Goal: Information Seeking & Learning: Learn about a topic

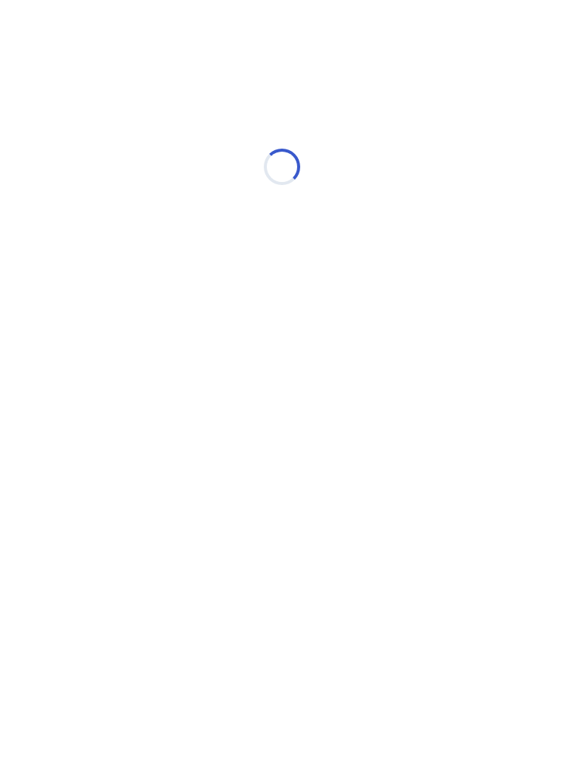
click at [97, 263] on div "Loading..." at bounding box center [282, 166] width 431 height 303
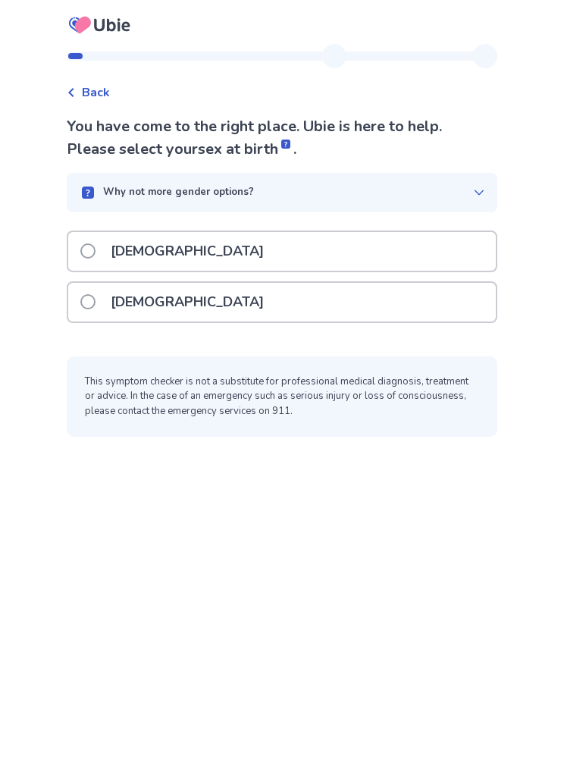
click at [96, 305] on span at bounding box center [87, 301] width 15 height 15
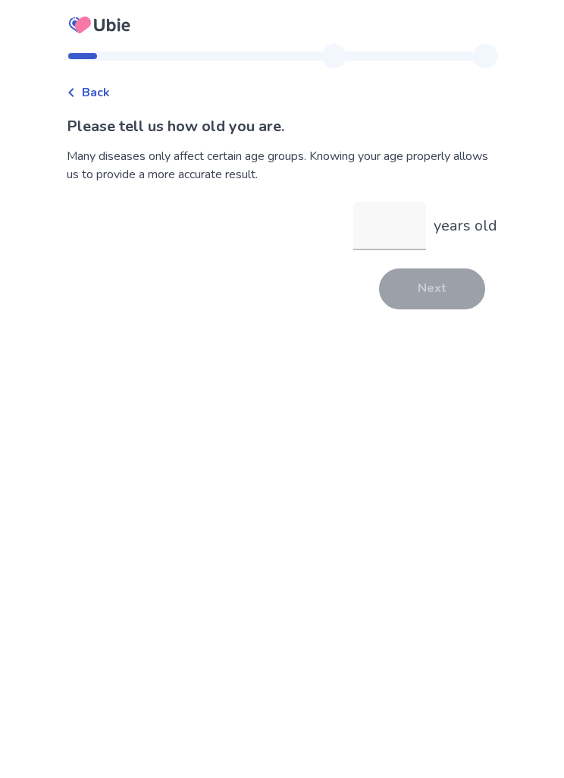
click at [388, 234] on input "years old" at bounding box center [390, 226] width 73 height 49
type input "**"
click at [453, 263] on div "Please tell us how old you are. Many diseases only affect certain age groups. K…" at bounding box center [282, 212] width 431 height 194
click at [447, 297] on button "Next" at bounding box center [432, 289] width 106 height 41
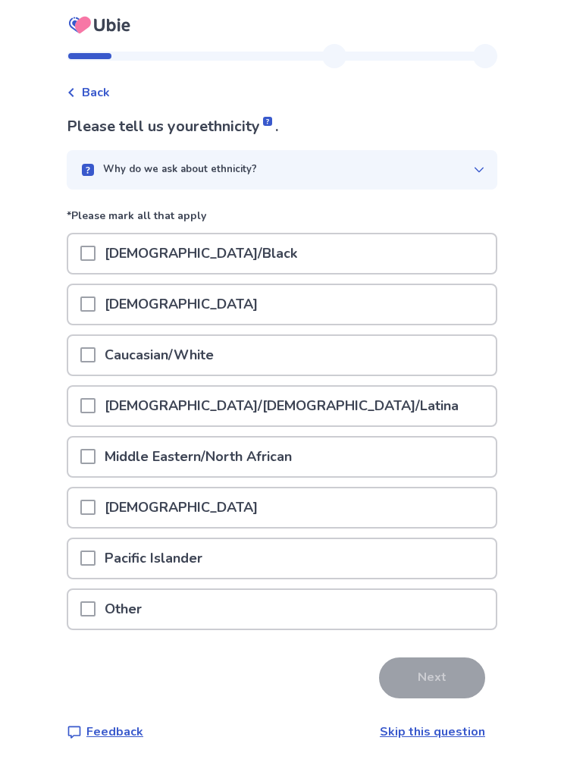
click at [427, 247] on div "[DEMOGRAPHIC_DATA]/Black" at bounding box center [282, 253] width 428 height 39
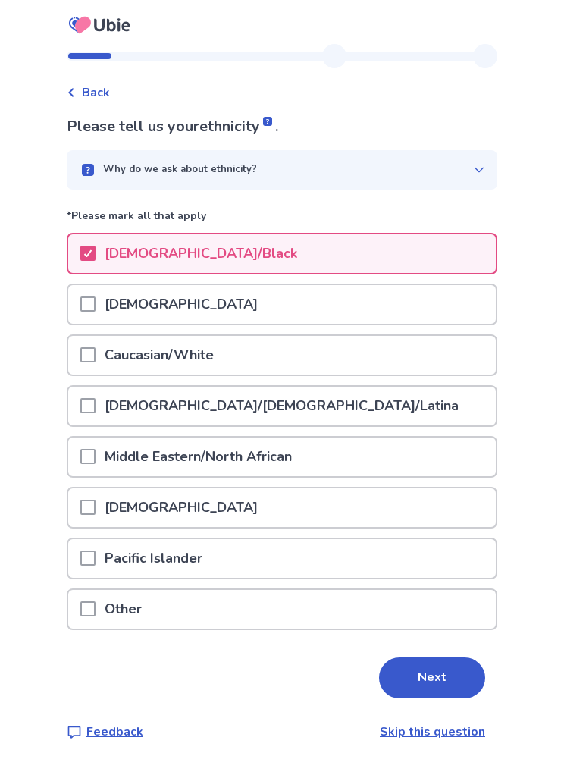
click at [432, 668] on button "Next" at bounding box center [432, 678] width 106 height 41
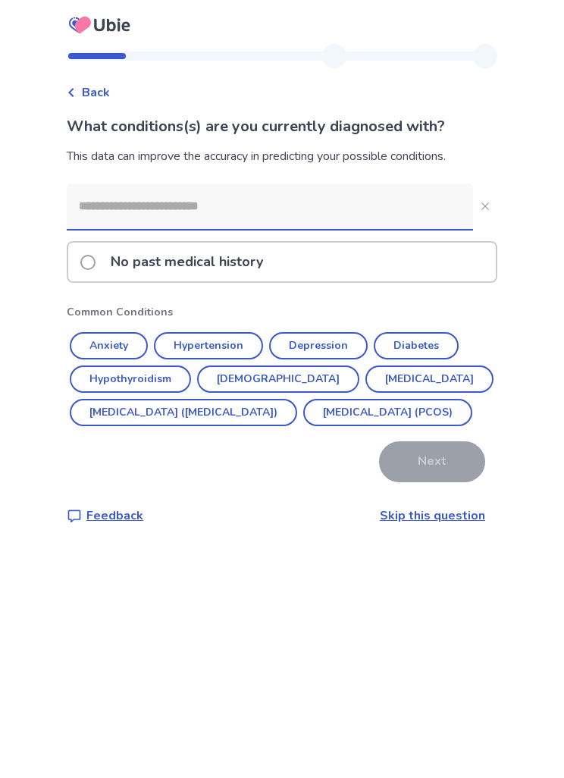
click at [425, 266] on div "No past medical history" at bounding box center [282, 262] width 428 height 39
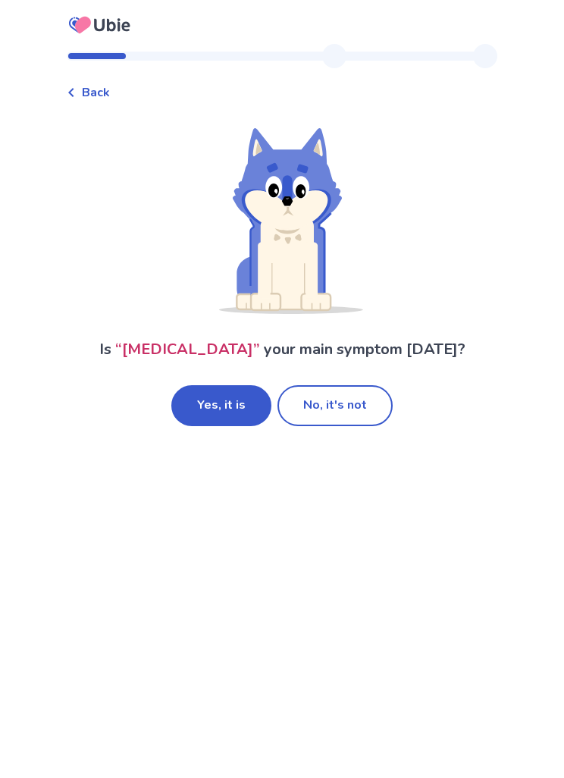
click at [360, 401] on button "No, it's not" at bounding box center [335, 405] width 115 height 41
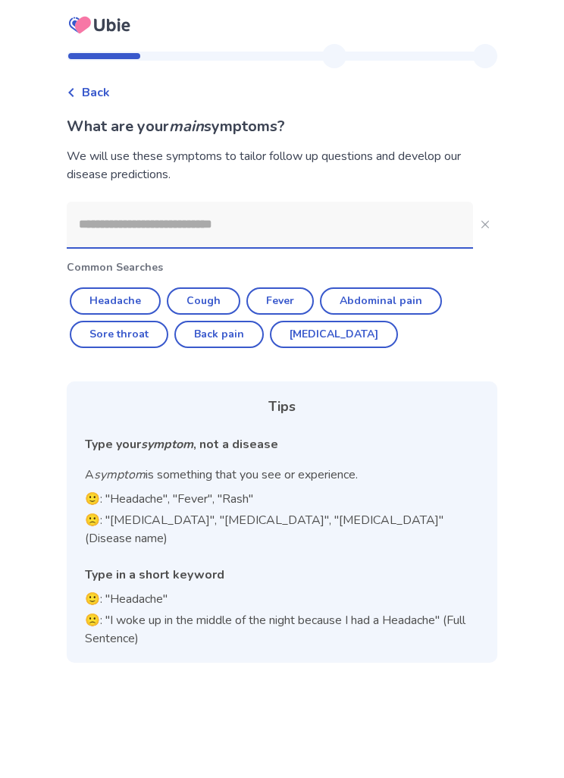
click at [134, 299] on button "Headache" at bounding box center [115, 301] width 91 height 27
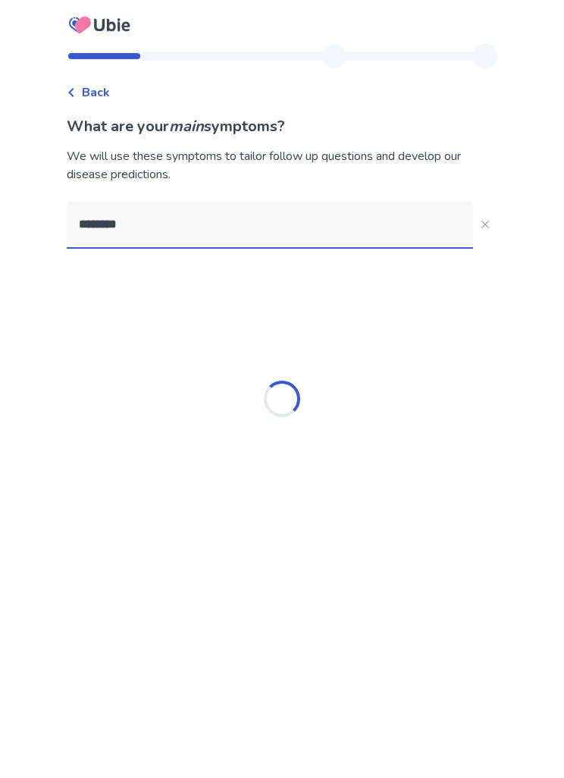
type input "********"
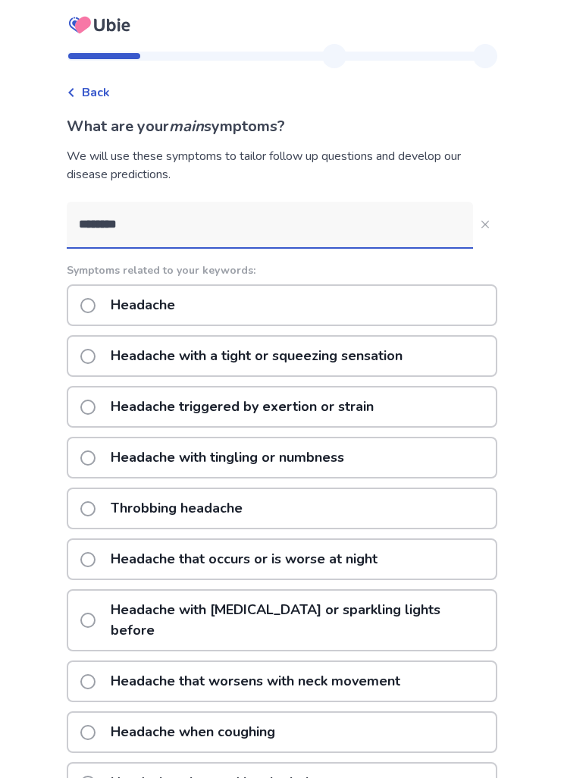
click at [477, 231] on button "********" at bounding box center [485, 224] width 24 height 24
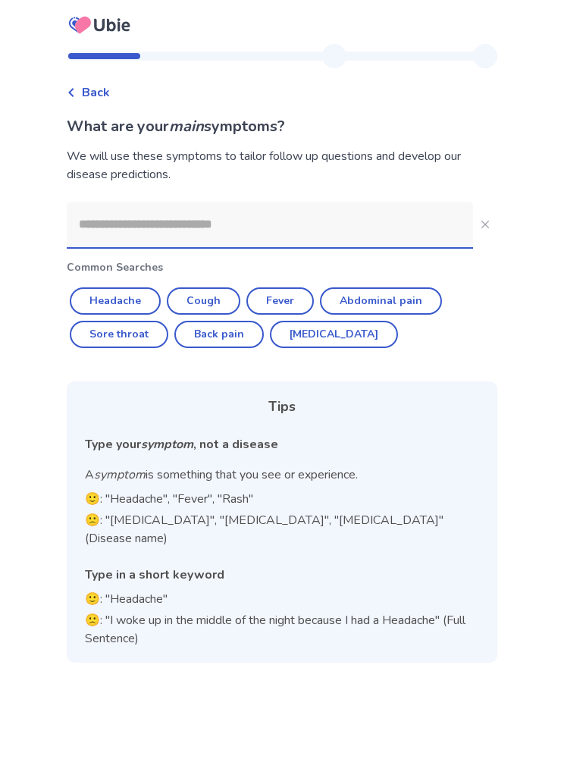
click at [149, 297] on button "Headache" at bounding box center [115, 301] width 91 height 27
type input "********"
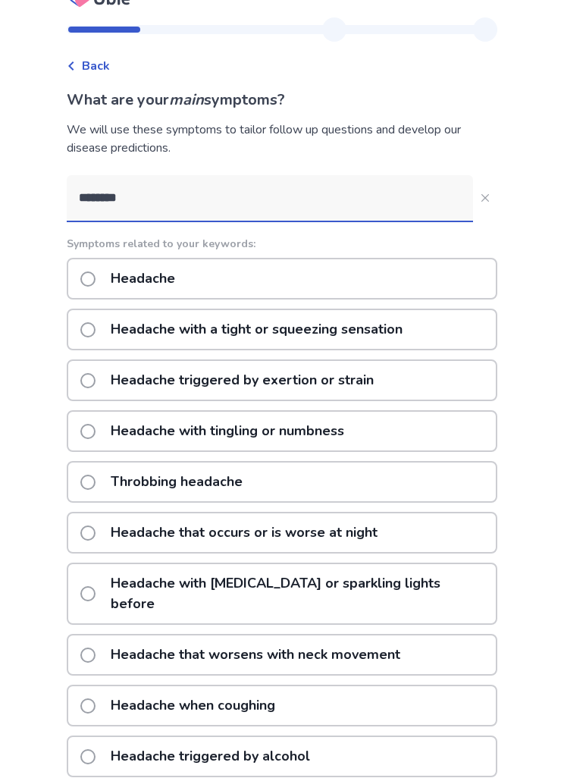
scroll to position [33, 0]
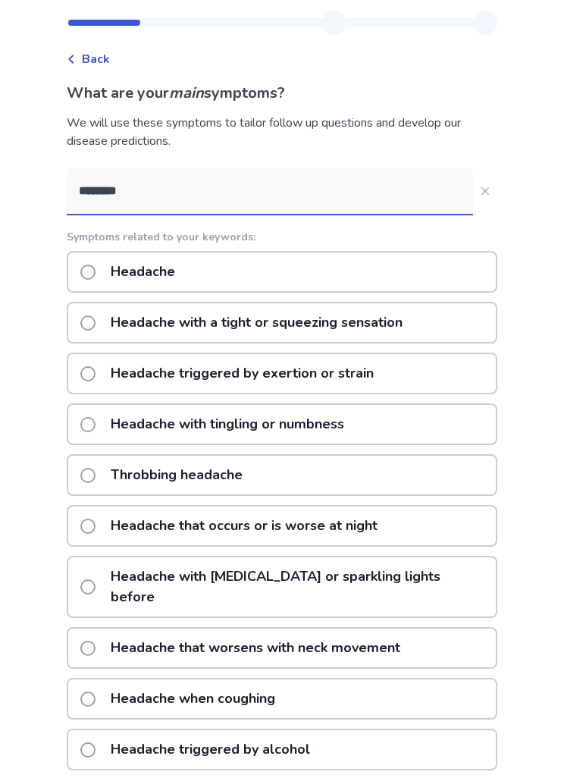
click at [432, 273] on div "Headache" at bounding box center [282, 272] width 431 height 42
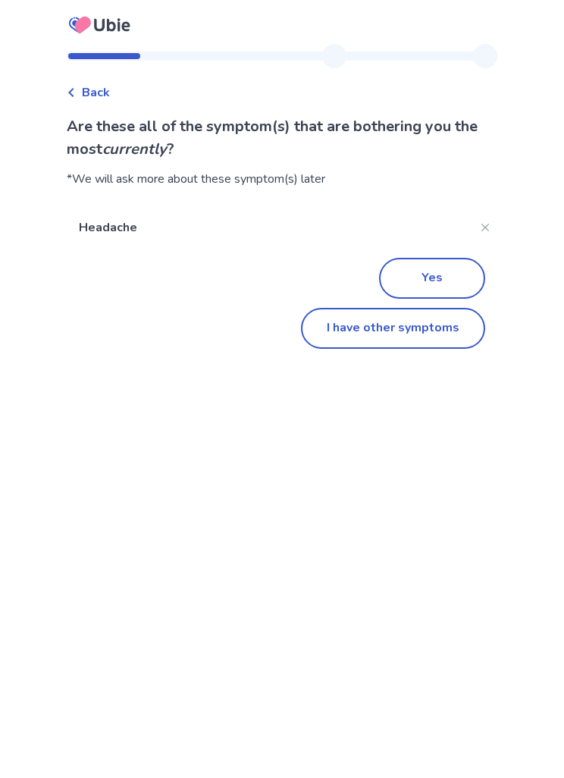
click at [442, 329] on button "I have other symptoms" at bounding box center [393, 328] width 184 height 41
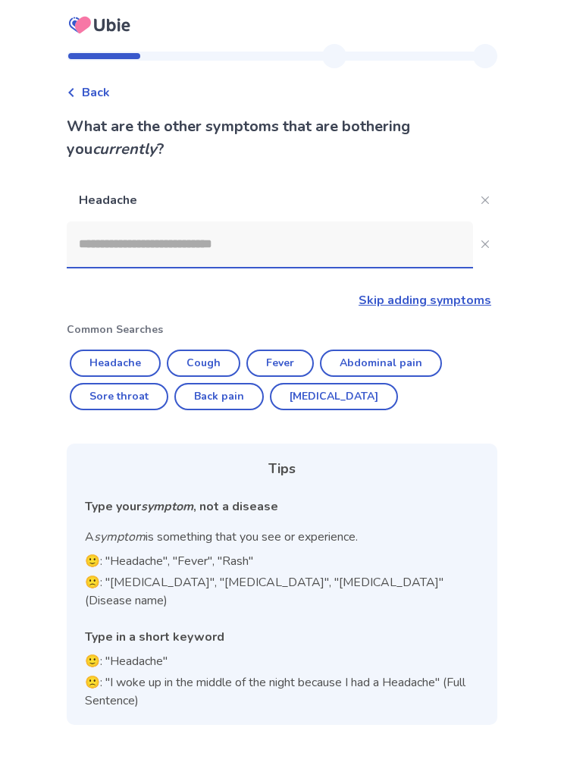
scroll to position [49, 0]
click at [247, 383] on button "Back pain" at bounding box center [220, 396] width 90 height 27
type input "*********"
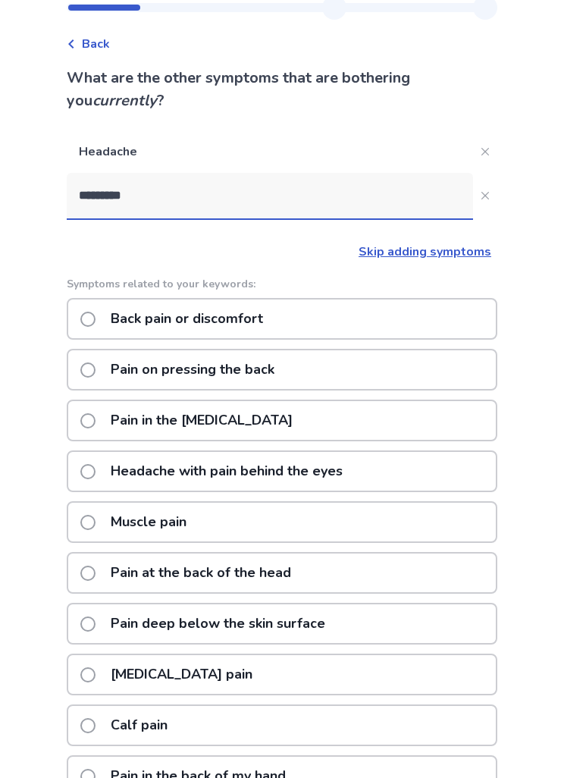
click at [413, 332] on div "Back pain or discomfort" at bounding box center [282, 319] width 431 height 42
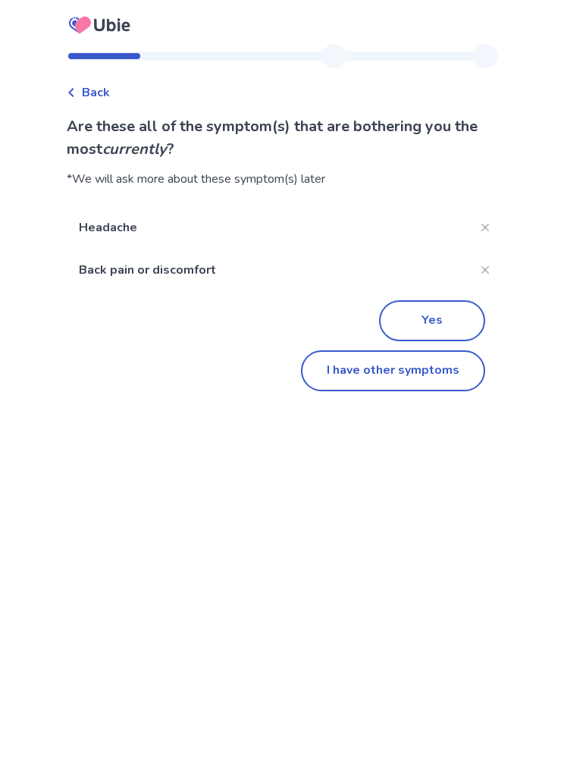
click at [441, 335] on button "Yes" at bounding box center [432, 320] width 106 height 41
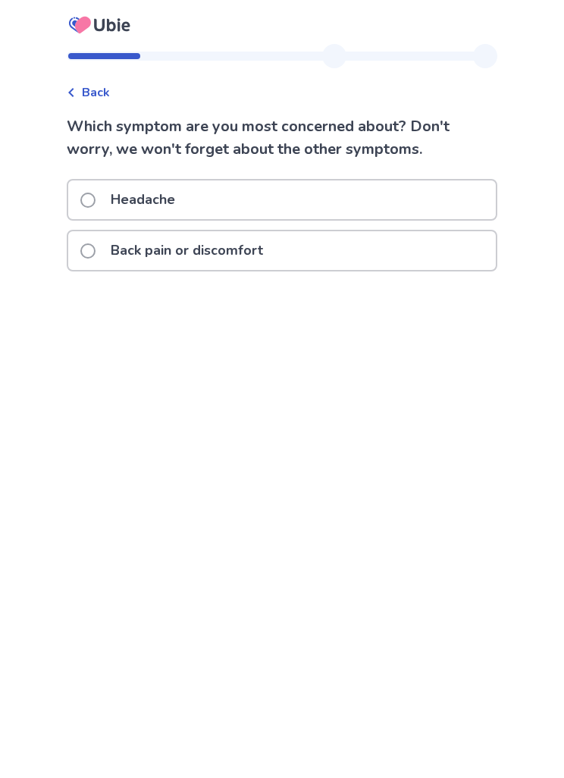
click at [431, 205] on div "Headache" at bounding box center [282, 200] width 428 height 39
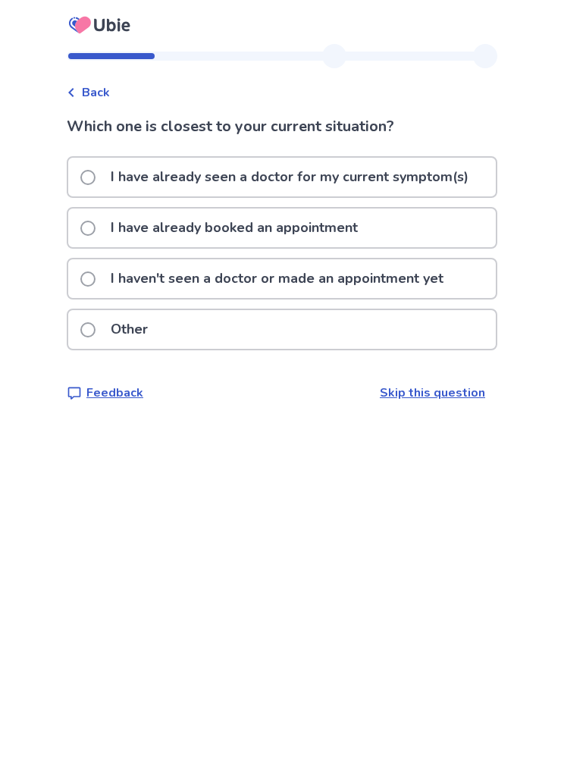
click at [435, 318] on div "Other" at bounding box center [282, 329] width 428 height 39
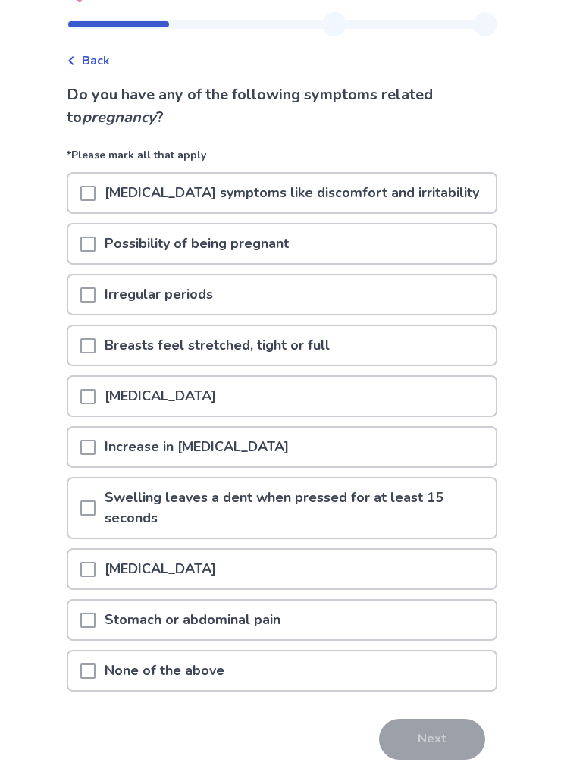
scroll to position [32, 0]
click at [419, 382] on div "[MEDICAL_DATA]" at bounding box center [282, 396] width 428 height 39
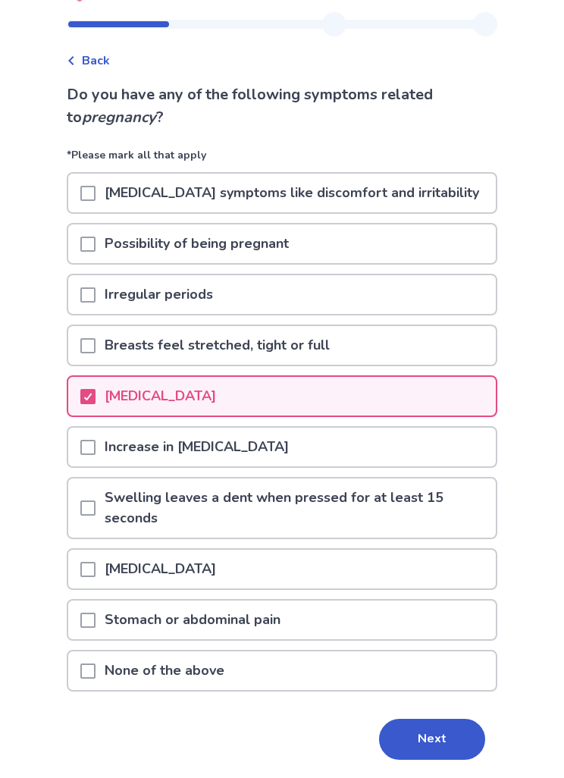
click at [436, 245] on div "Possibility of being pregnant" at bounding box center [282, 244] width 428 height 39
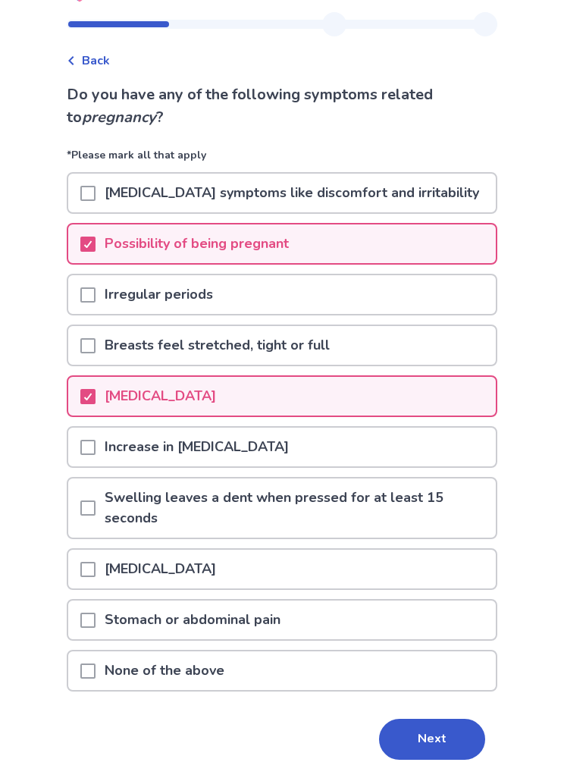
click at [423, 310] on div "Irregular periods" at bounding box center [282, 294] width 428 height 39
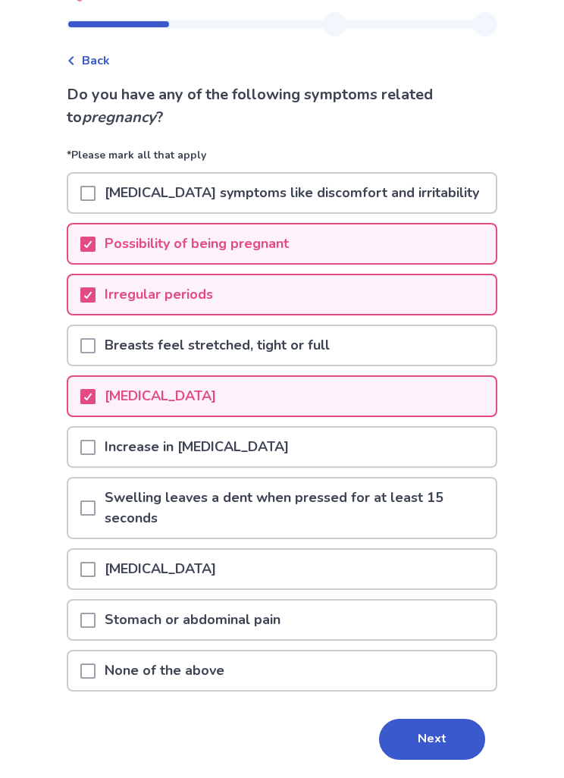
click at [438, 744] on button "Next" at bounding box center [432, 739] width 106 height 41
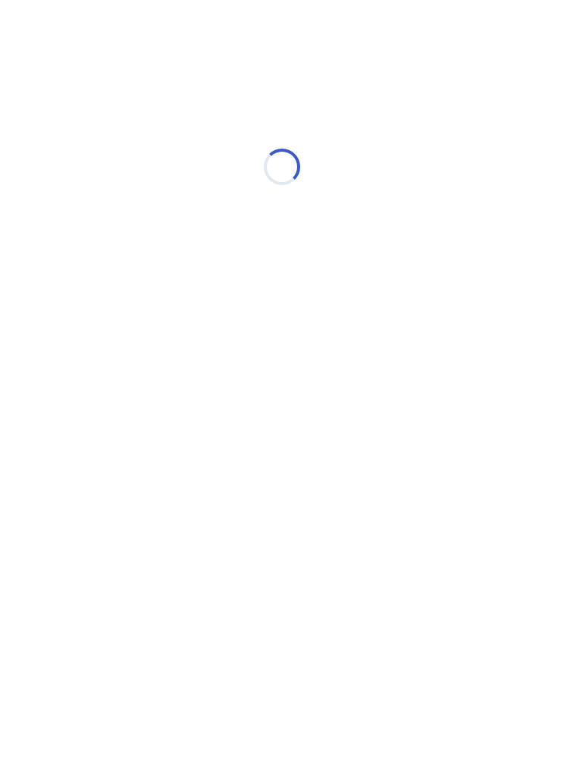
scroll to position [0, 0]
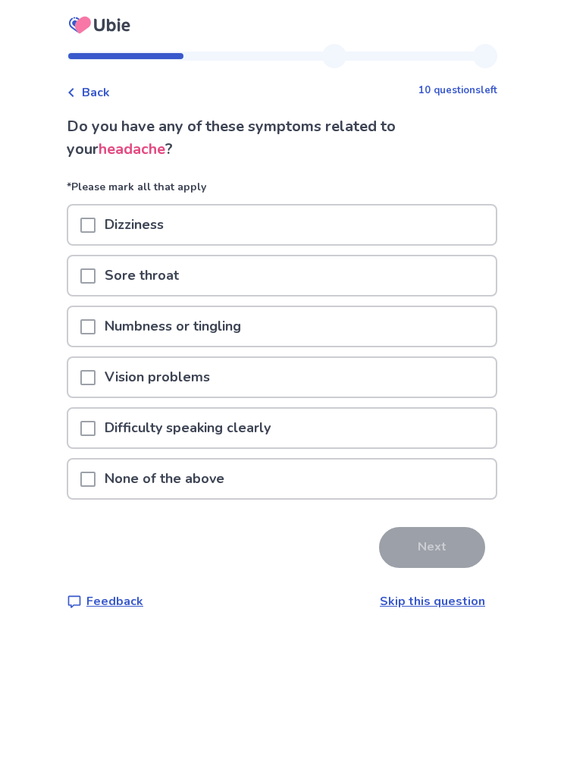
click at [420, 387] on div "Vision problems" at bounding box center [282, 377] width 428 height 39
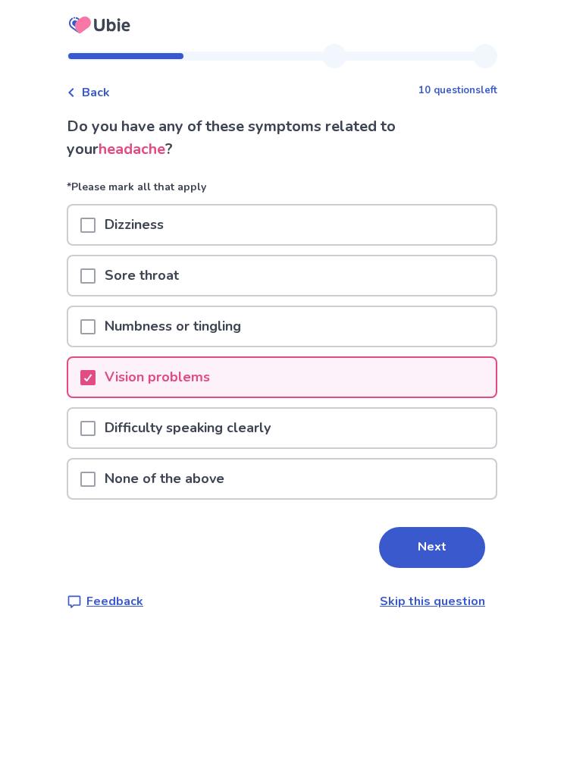
click at [368, 477] on div "None of the above" at bounding box center [282, 479] width 428 height 39
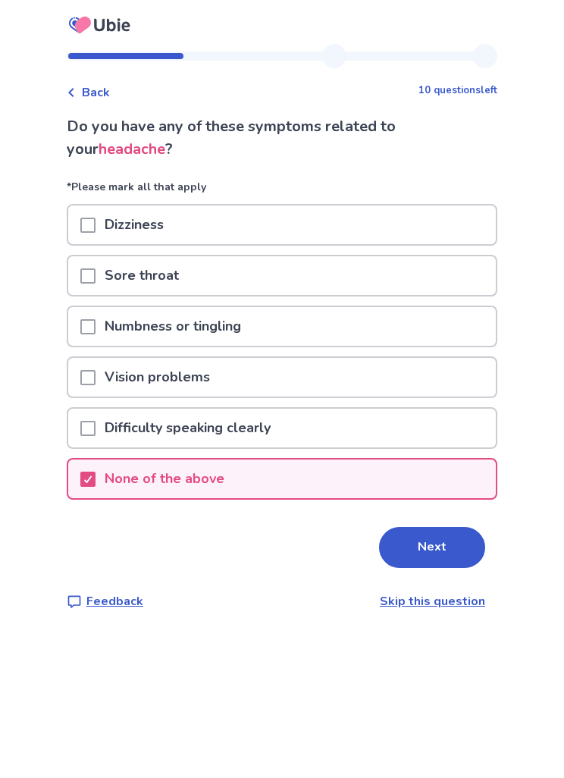
click at [431, 546] on button "Next" at bounding box center [432, 547] width 106 height 41
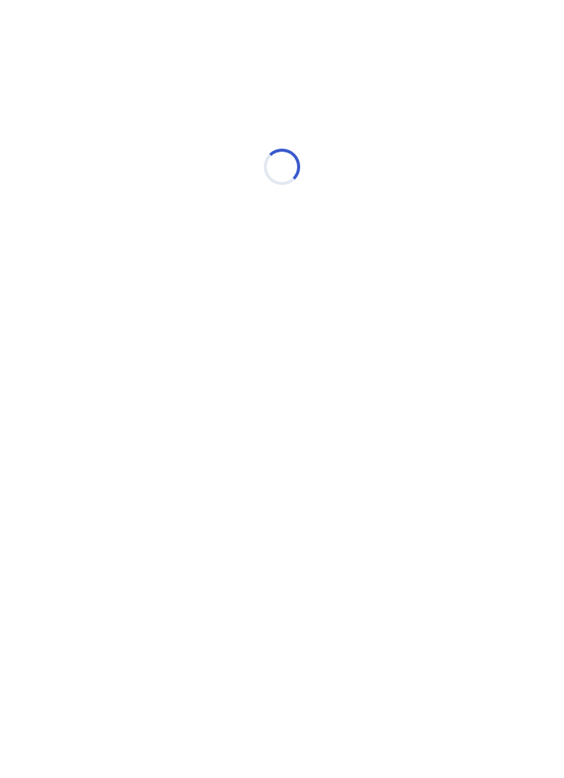
select select "*"
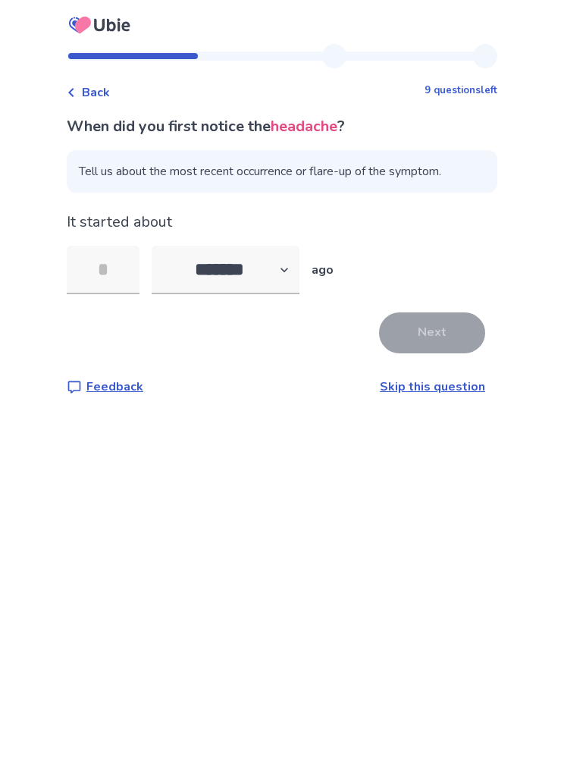
click at [427, 393] on link "Skip this question" at bounding box center [432, 387] width 105 height 17
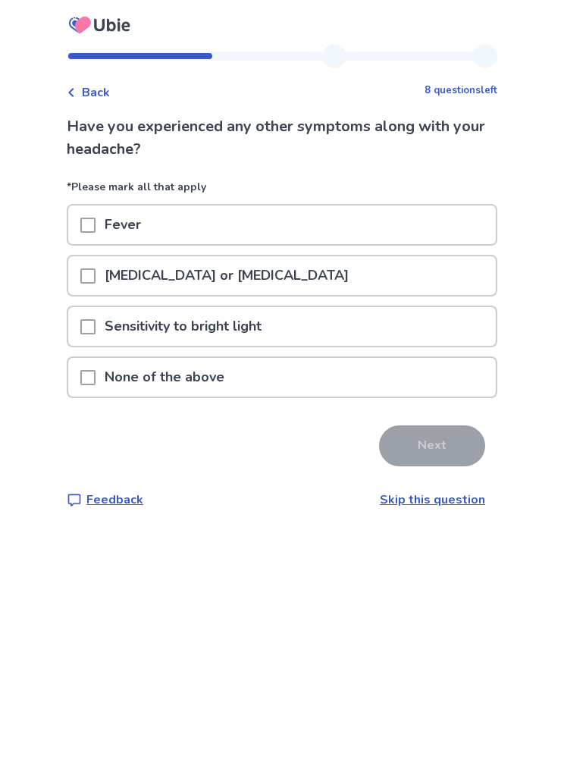
click at [373, 379] on div "None of the above" at bounding box center [282, 377] width 428 height 39
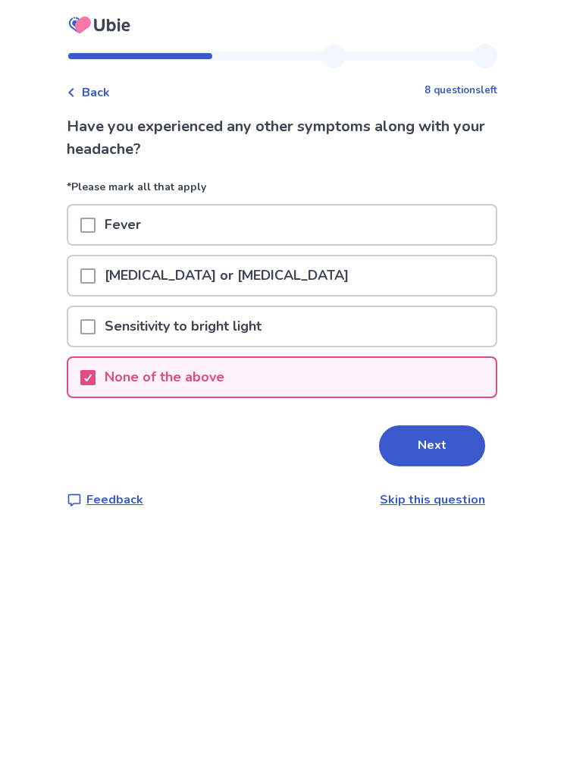
click at [452, 447] on button "Next" at bounding box center [432, 446] width 106 height 41
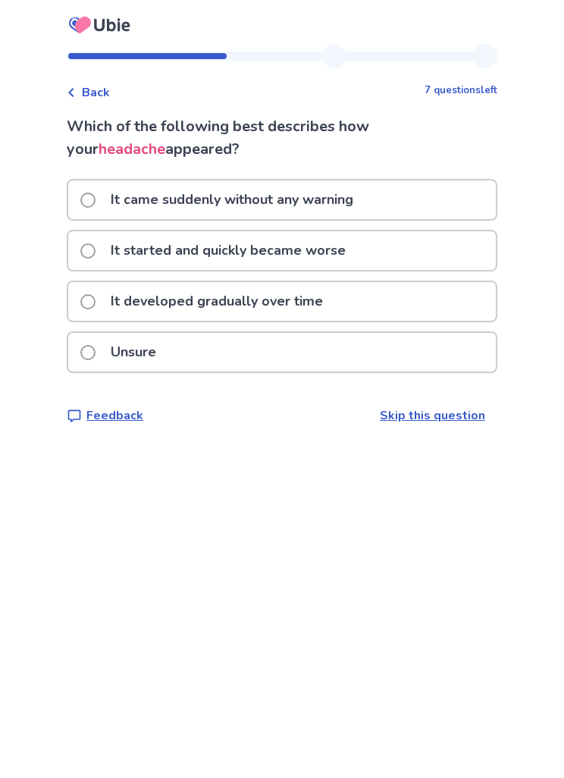
click at [438, 185] on div "It came suddenly without any warning" at bounding box center [282, 200] width 428 height 39
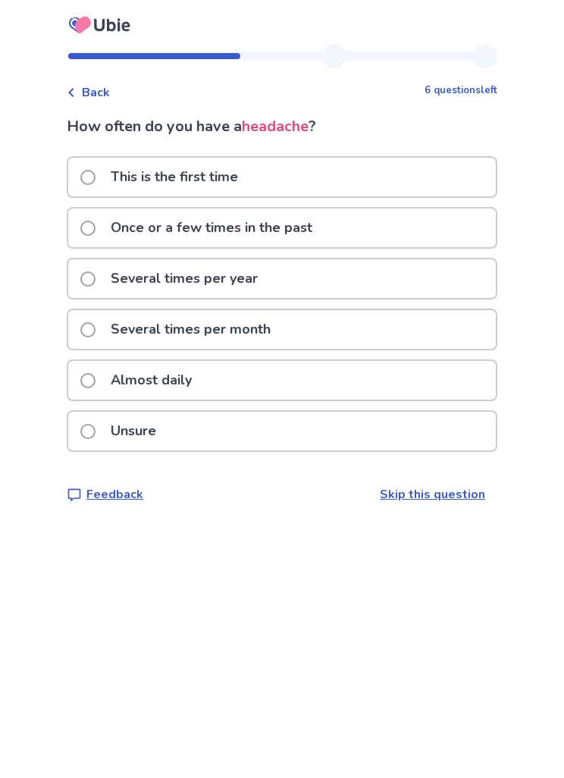
click at [453, 234] on div "Once or a few times in the past" at bounding box center [282, 228] width 428 height 39
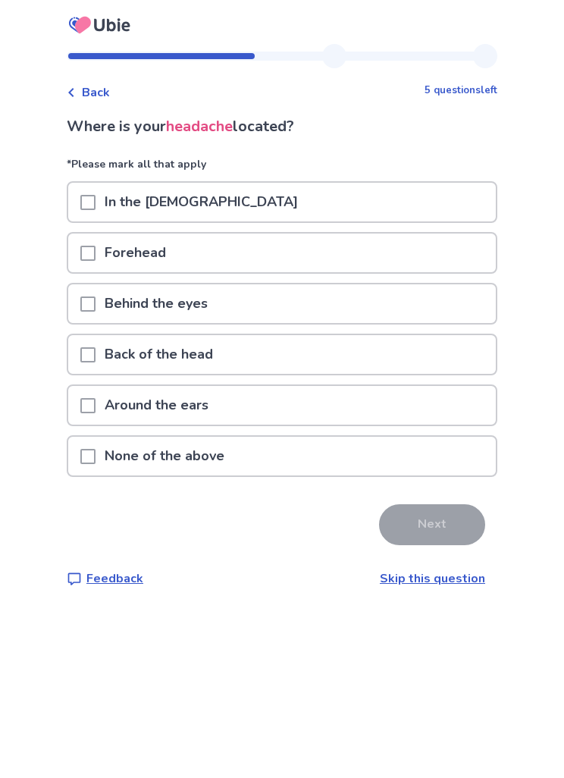
click at [430, 238] on div "Forehead" at bounding box center [282, 253] width 428 height 39
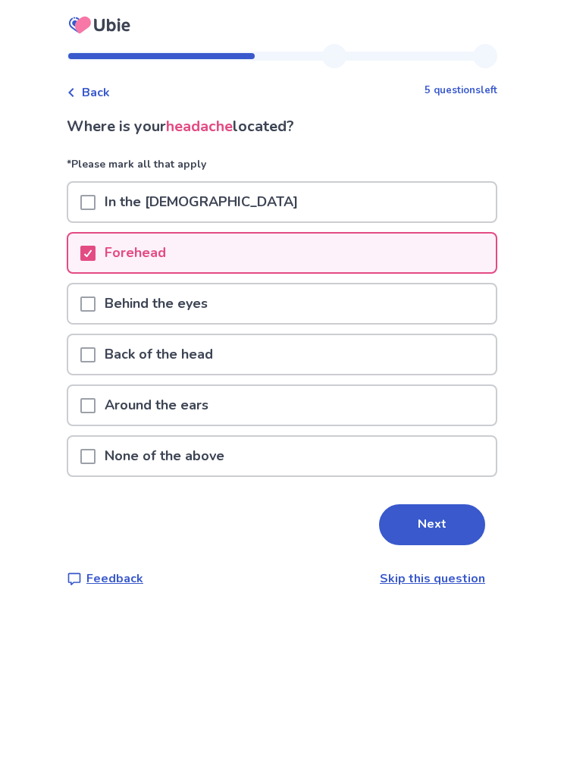
click at [436, 524] on button "Next" at bounding box center [432, 525] width 106 height 41
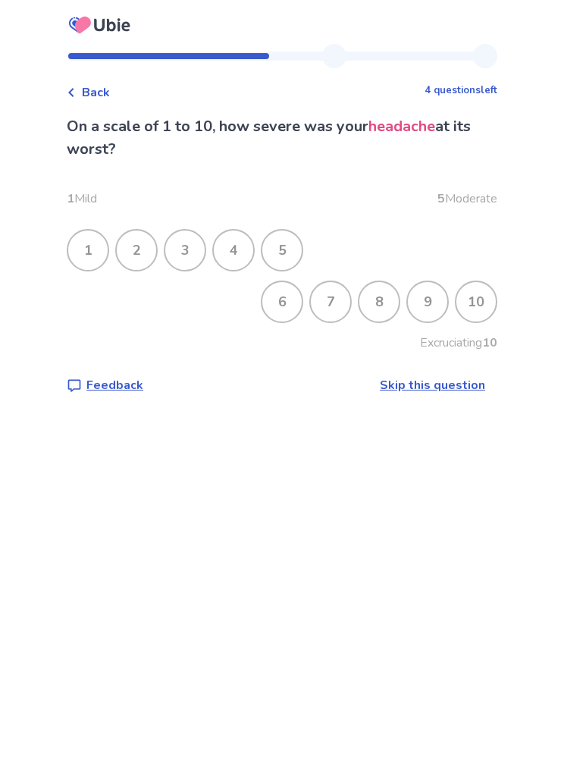
click at [302, 266] on div "5" at bounding box center [282, 250] width 39 height 39
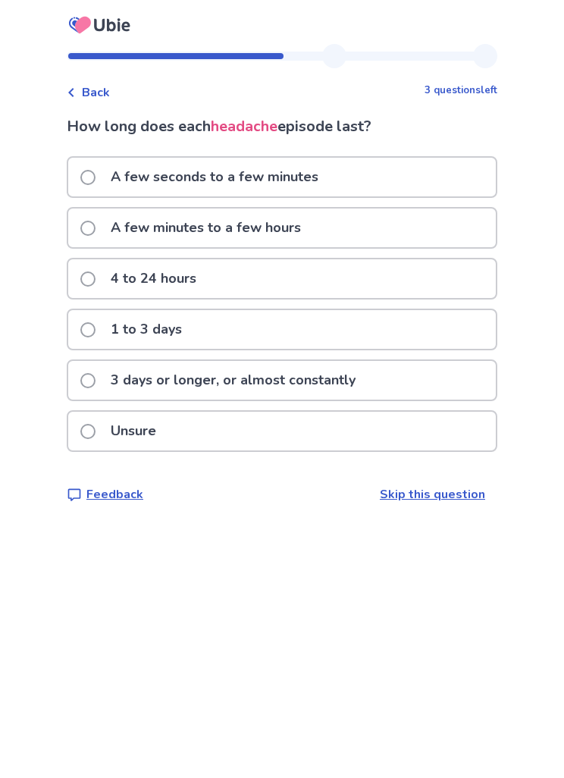
click at [429, 179] on div "A few seconds to a few minutes" at bounding box center [282, 177] width 428 height 39
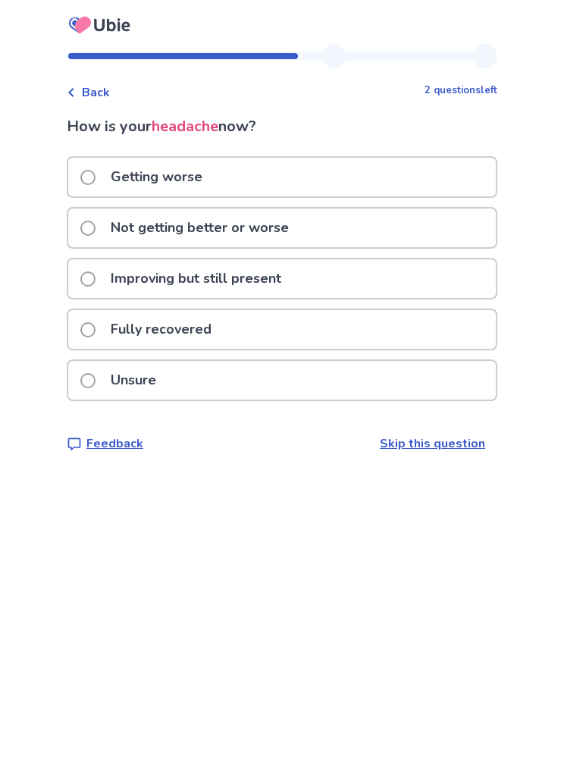
click at [419, 369] on div "Unsure" at bounding box center [282, 380] width 428 height 39
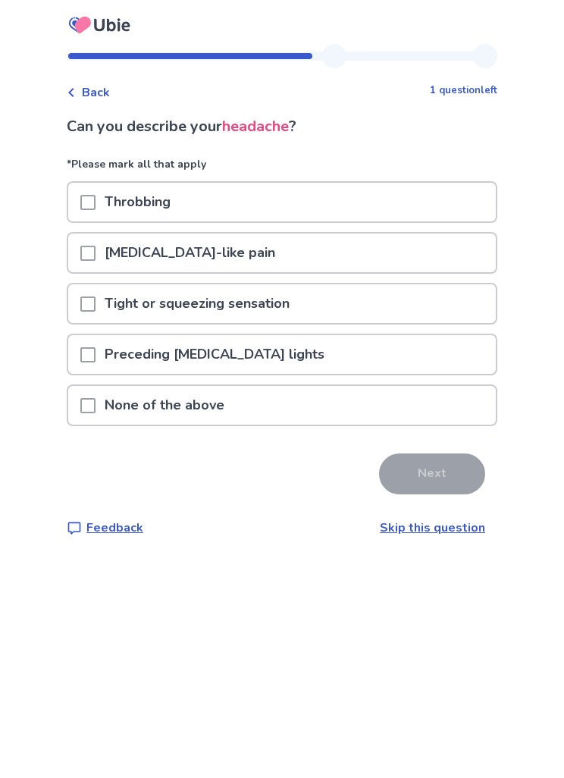
click at [440, 204] on div "Throbbing" at bounding box center [282, 202] width 428 height 39
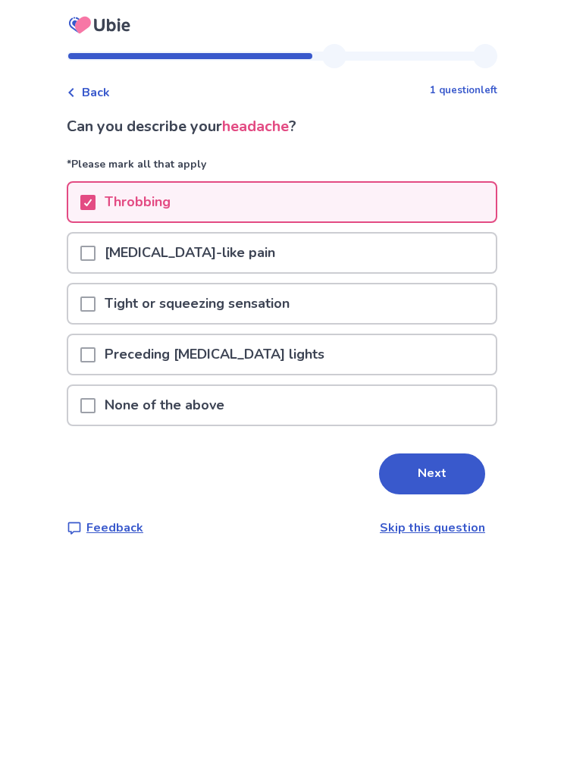
click at [451, 471] on button "Next" at bounding box center [432, 474] width 106 height 41
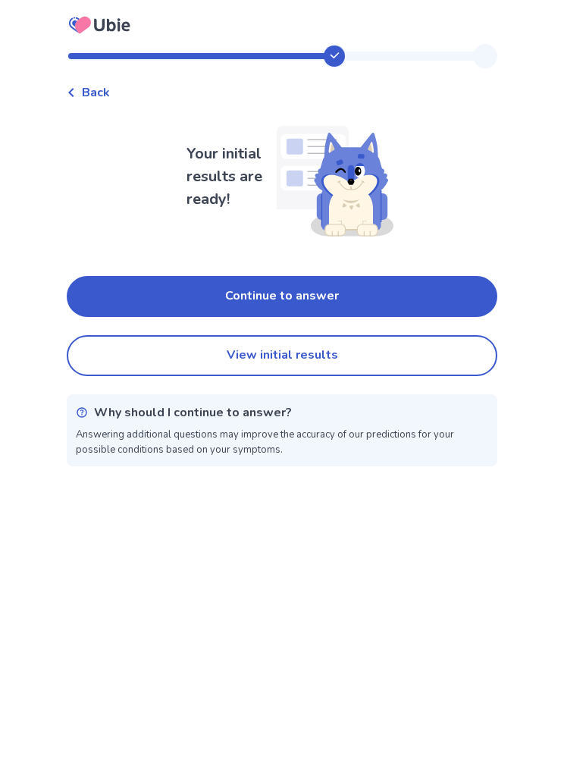
click at [456, 289] on button "Continue to answer" at bounding box center [282, 296] width 431 height 41
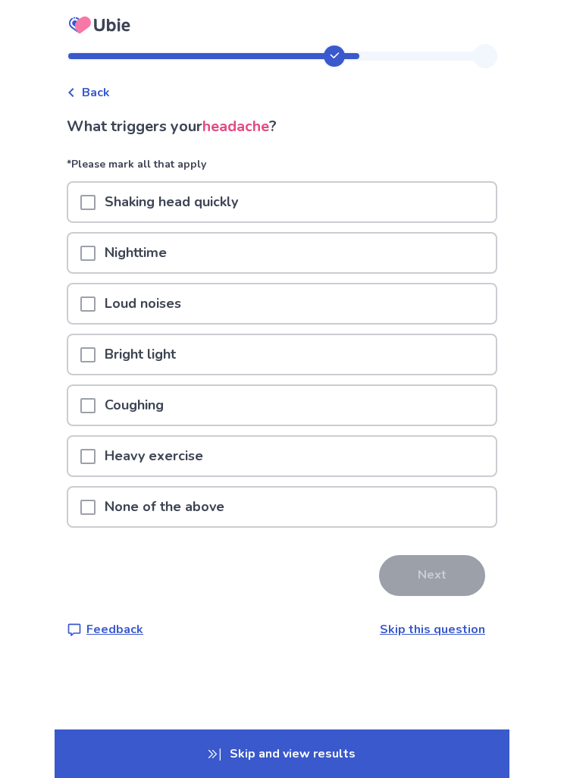
click at [367, 508] on div "None of the above" at bounding box center [282, 507] width 428 height 39
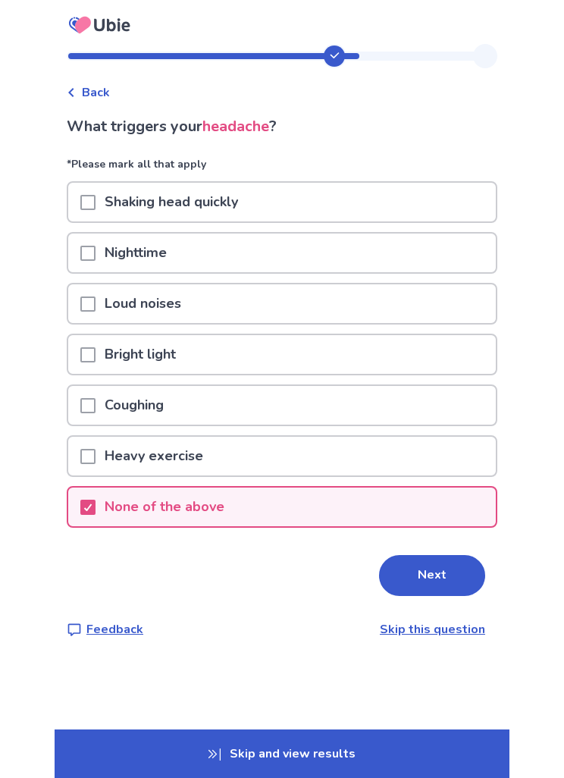
click at [451, 578] on button "Next" at bounding box center [432, 575] width 106 height 41
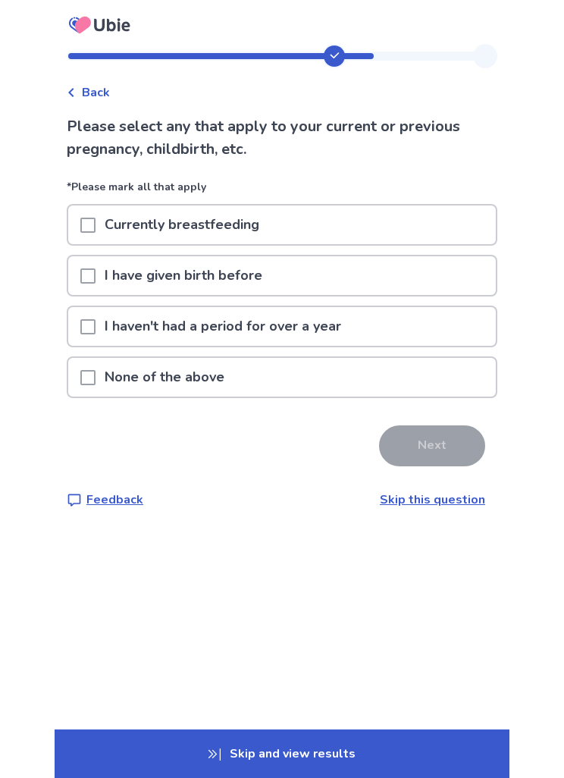
click at [415, 384] on div "None of the above" at bounding box center [282, 377] width 428 height 39
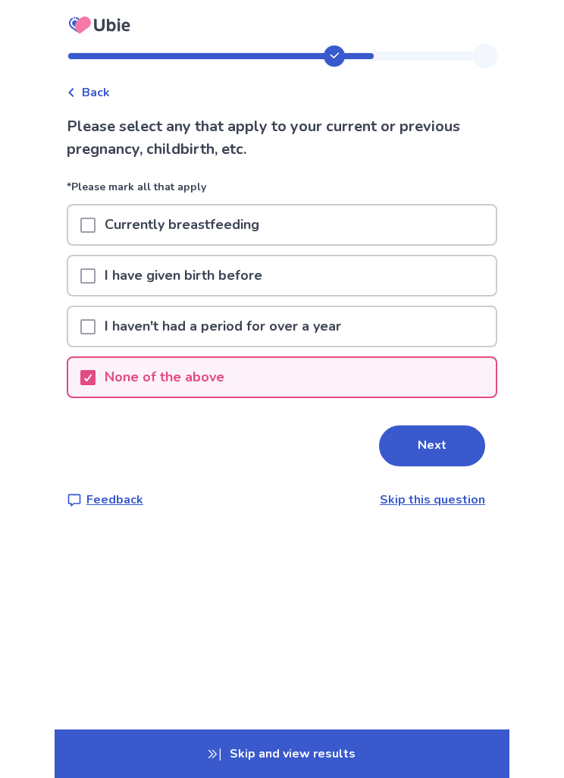
click at [449, 454] on button "Next" at bounding box center [432, 446] width 106 height 41
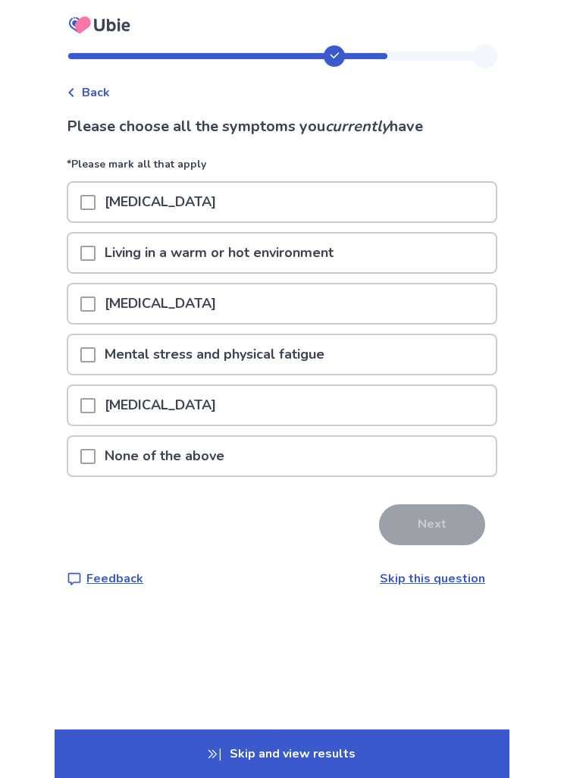
click at [420, 353] on div "Mental stress and physical fatigue" at bounding box center [282, 354] width 428 height 39
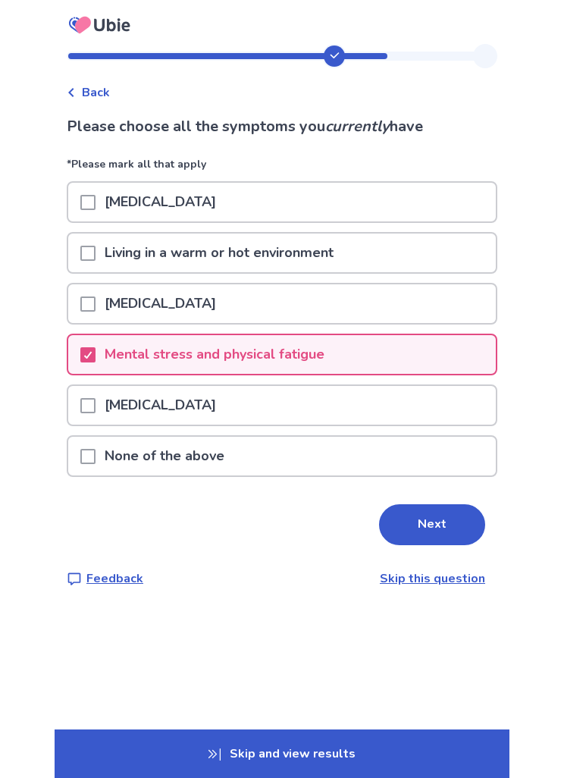
click at [438, 536] on button "Next" at bounding box center [432, 525] width 106 height 41
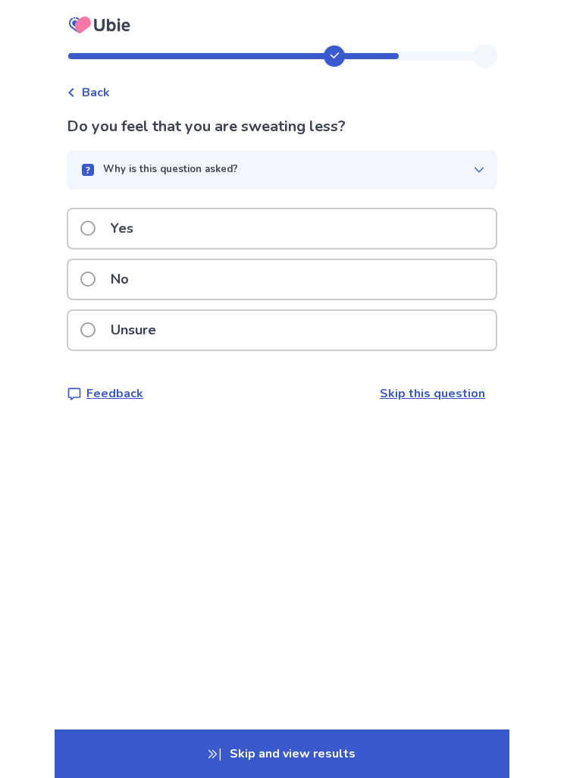
click at [382, 326] on div "Unsure" at bounding box center [282, 330] width 428 height 39
click at [443, 236] on div "Yes" at bounding box center [282, 228] width 428 height 39
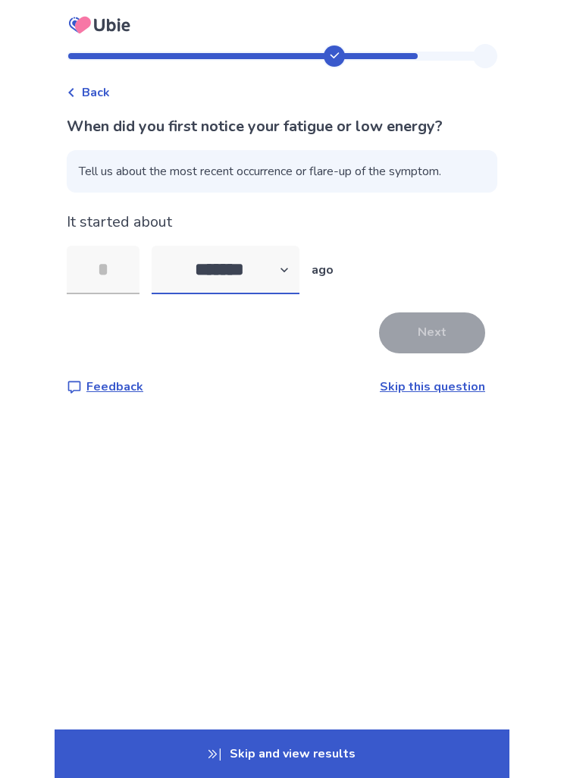
click at [291, 282] on select "******* ****** ******* ******** *******" at bounding box center [226, 270] width 148 height 49
select select "*"
click at [282, 280] on select "******* ****** ******* ******** *******" at bounding box center [226, 270] width 148 height 49
click at [133, 272] on input "tel" at bounding box center [103, 270] width 73 height 49
type input "*"
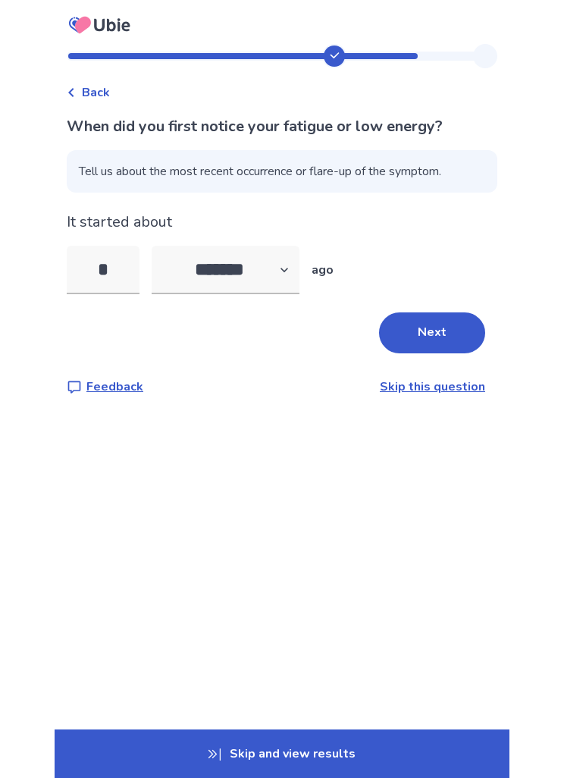
click at [453, 343] on button "Next" at bounding box center [432, 333] width 106 height 41
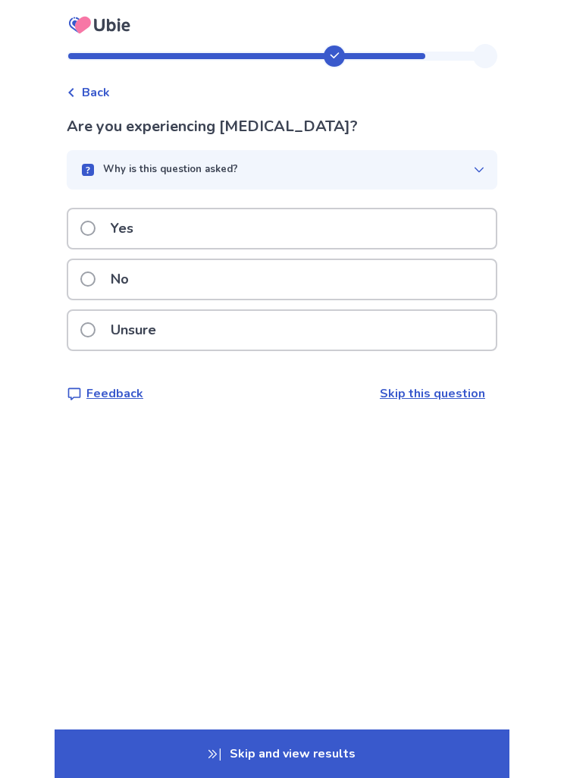
click at [420, 215] on div "Yes" at bounding box center [282, 228] width 428 height 39
click at [423, 226] on div "Yes" at bounding box center [282, 228] width 428 height 39
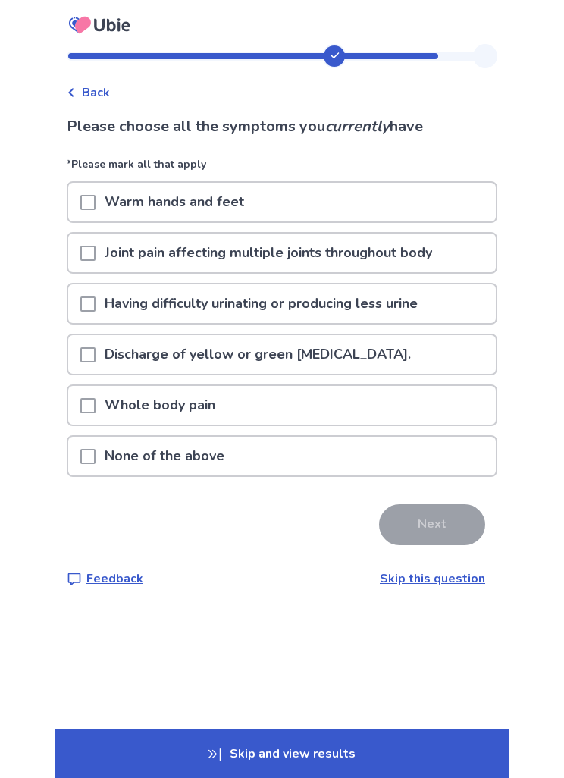
click at [422, 198] on div "Warm hands and feet" at bounding box center [282, 202] width 428 height 39
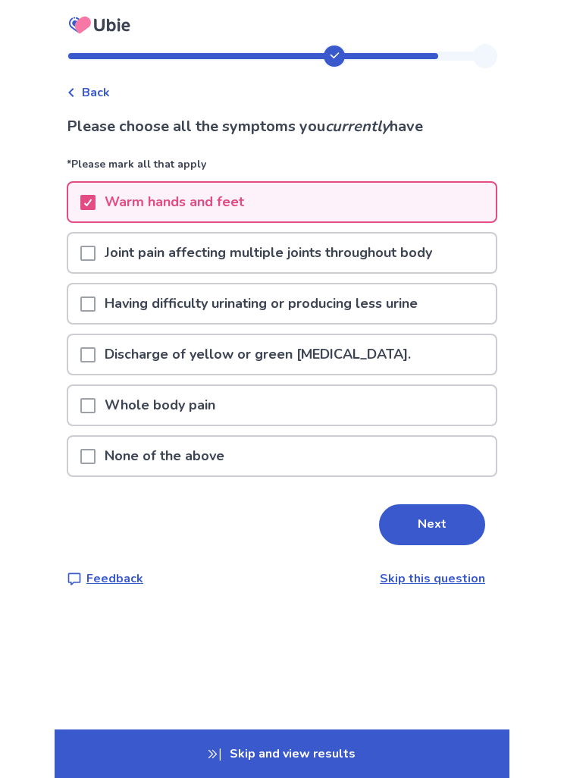
click at [440, 527] on button "Next" at bounding box center [432, 525] width 106 height 41
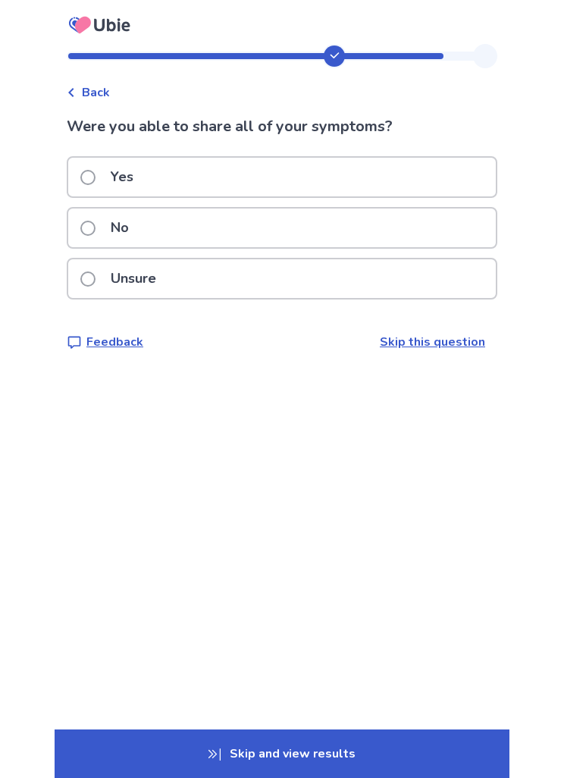
click at [434, 242] on div "No" at bounding box center [282, 228] width 428 height 39
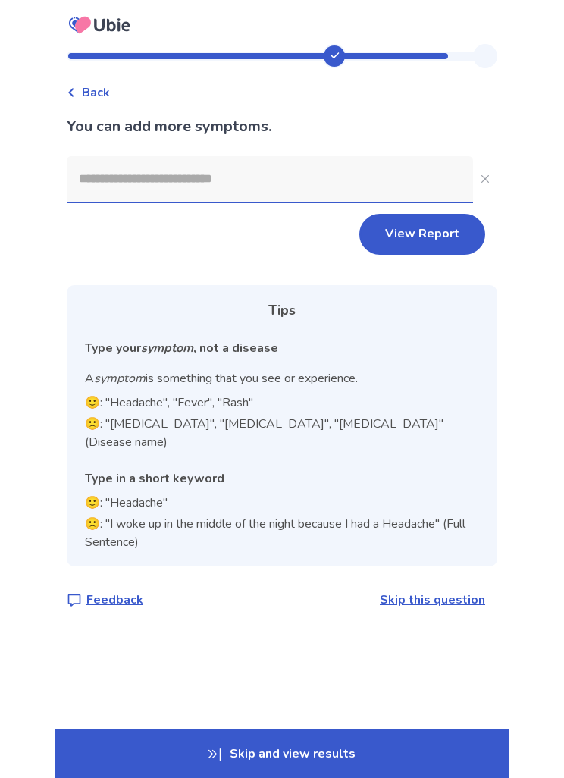
click at [405, 754] on p "Skip and view results" at bounding box center [282, 754] width 455 height 49
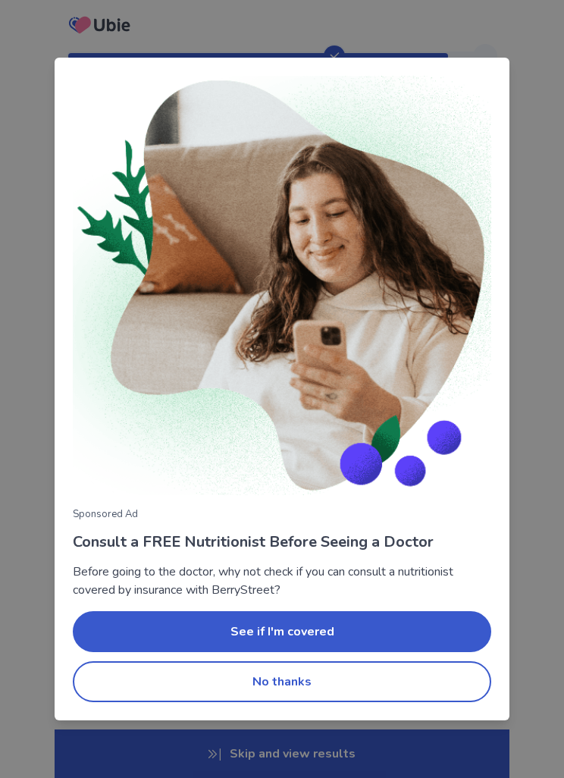
click at [402, 677] on button "No thanks" at bounding box center [282, 682] width 419 height 41
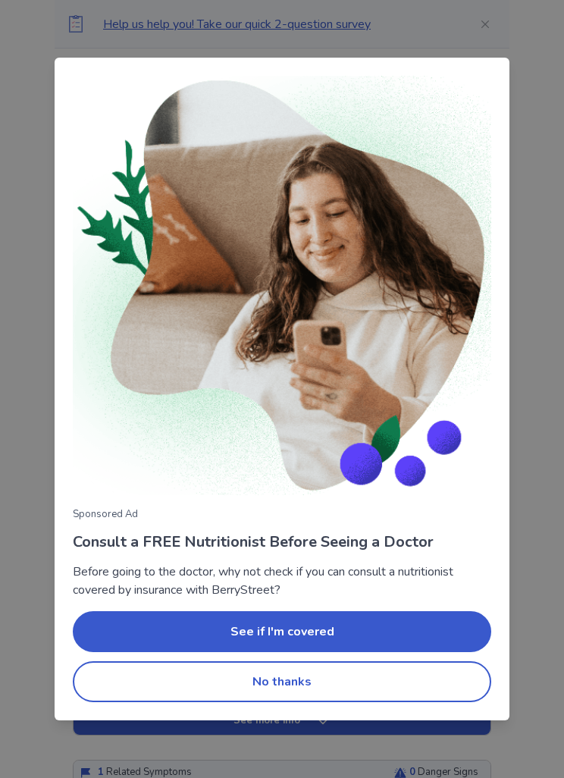
click at [380, 686] on button "No thanks" at bounding box center [282, 682] width 419 height 41
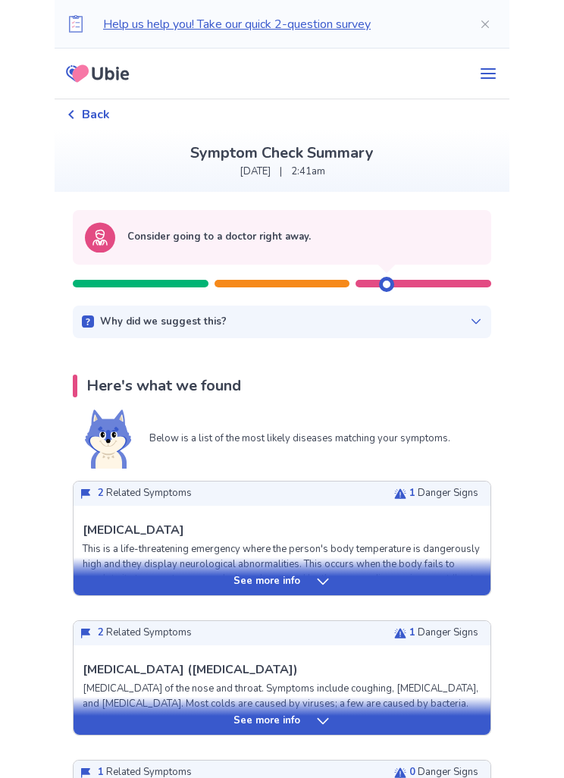
click at [464, 306] on div "Why did we suggest this? This suggestion is based on the severity level of a fe…" at bounding box center [282, 322] width 419 height 33
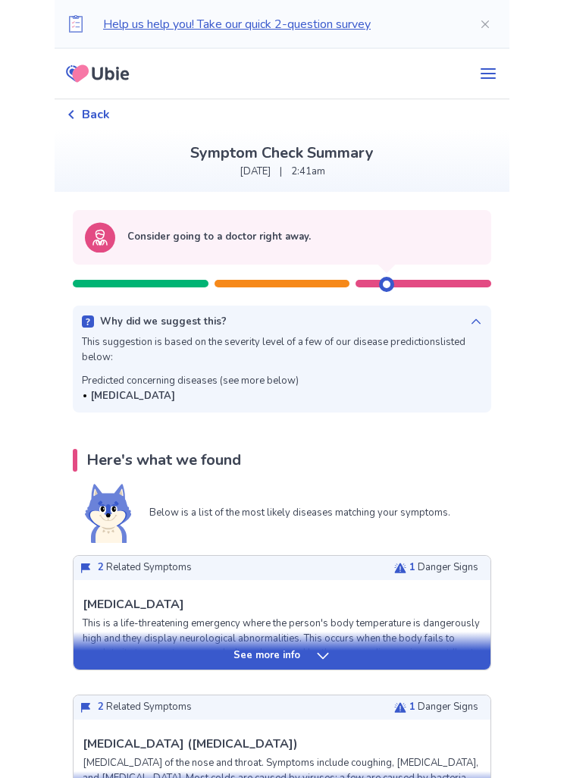
click at [472, 324] on icon at bounding box center [476, 321] width 9 height 5
